Goal: Find contact information: Find contact information

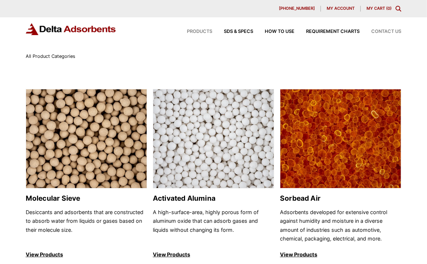
click at [382, 31] on span "Contact Us" at bounding box center [386, 31] width 30 height 5
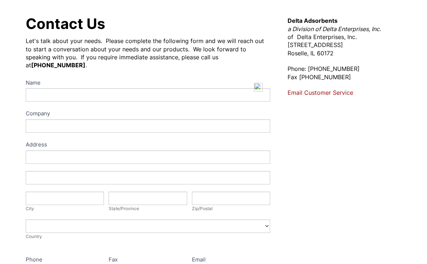
scroll to position [72, 0]
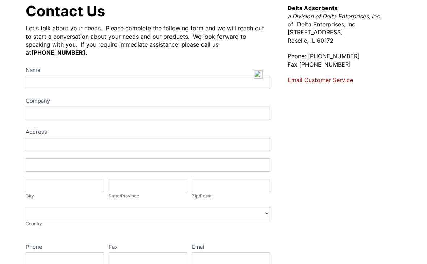
click at [330, 81] on link "Email Customer Service" at bounding box center [320, 79] width 66 height 7
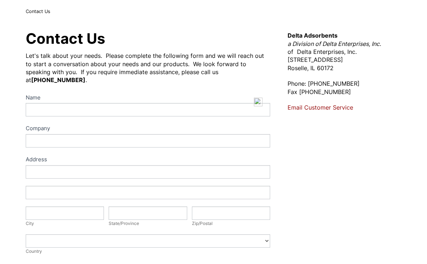
scroll to position [0, 0]
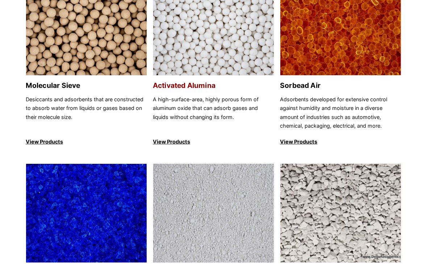
scroll to position [109, 0]
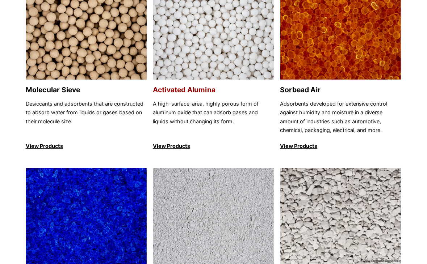
click at [204, 91] on h2 "Activated Alumina" at bounding box center [213, 90] width 121 height 8
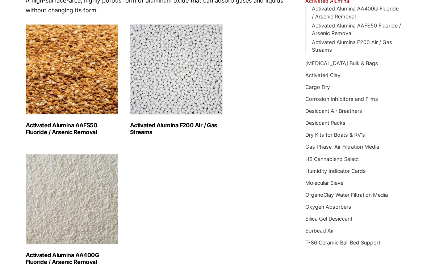
scroll to position [72, 0]
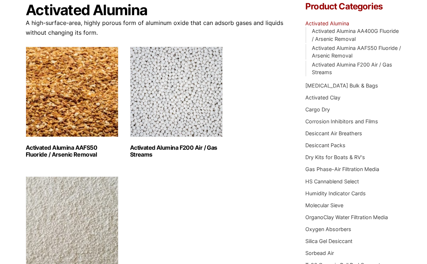
click at [168, 145] on h2 "Activated Alumina F200 Air / Gas Streams (3)" at bounding box center [176, 151] width 93 height 14
